Goal: Task Accomplishment & Management: Manage account settings

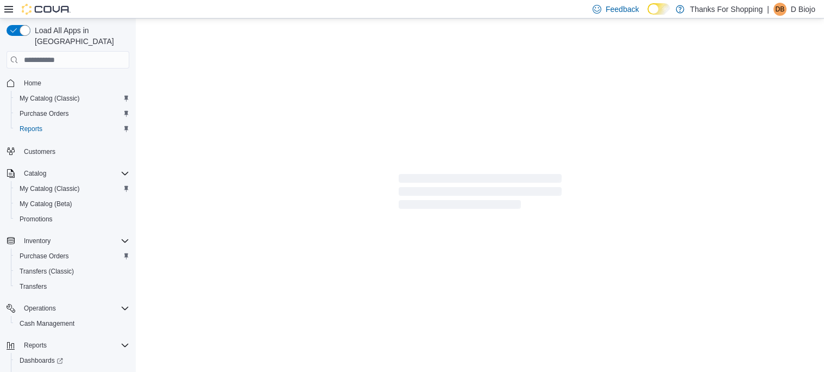
click at [804, 5] on p "D Biojo" at bounding box center [803, 9] width 24 height 13
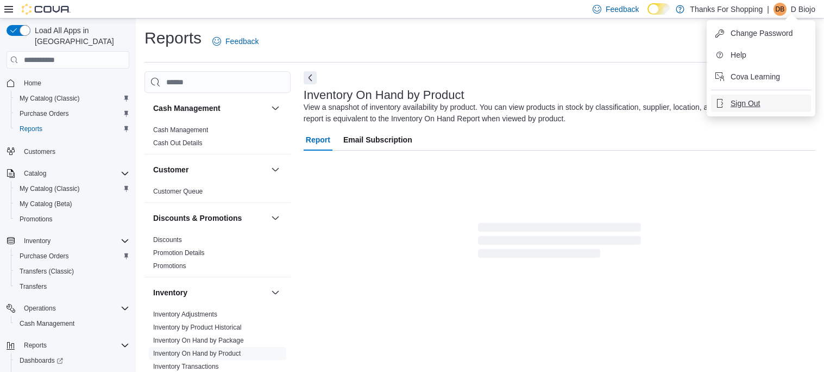
click at [742, 103] on span "Sign Out" at bounding box center [745, 103] width 29 height 11
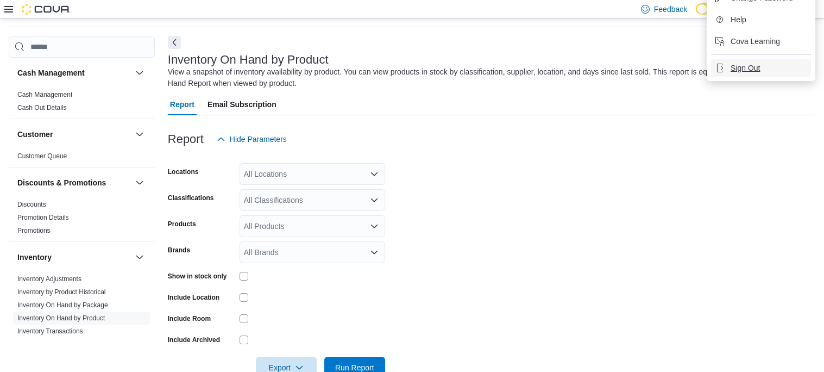
scroll to position [36, 0]
